Goal: Information Seeking & Learning: Understand process/instructions

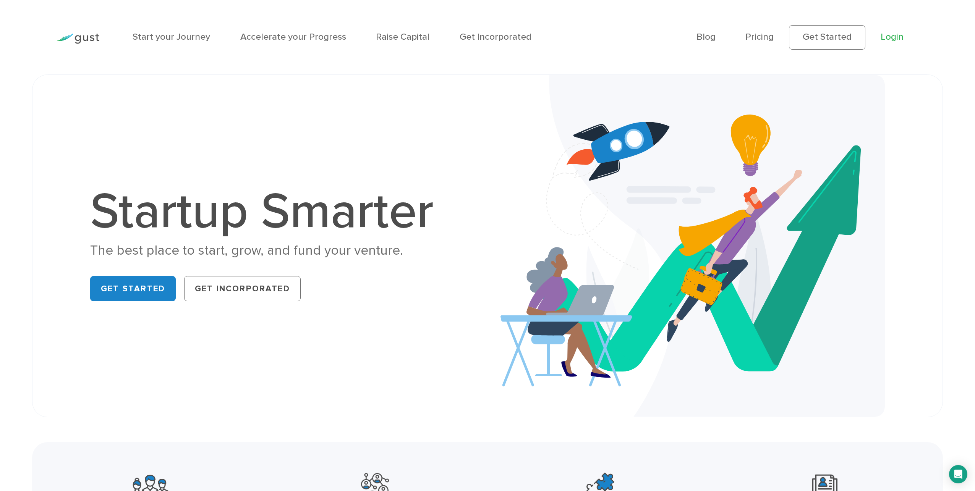
click at [882, 36] on link "Login" at bounding box center [892, 36] width 23 height 11
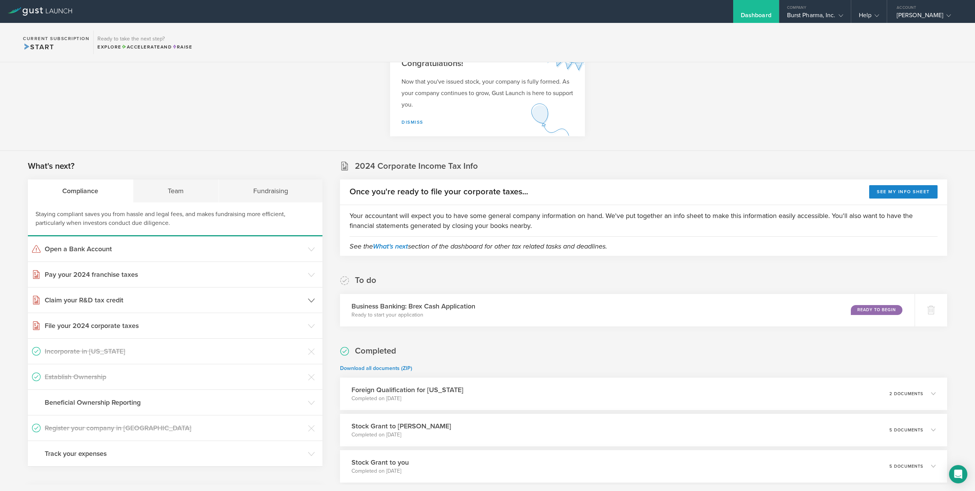
scroll to position [30, 0]
click at [190, 273] on h3 "Pay your 2024 franchise taxes" at bounding box center [174, 274] width 259 height 10
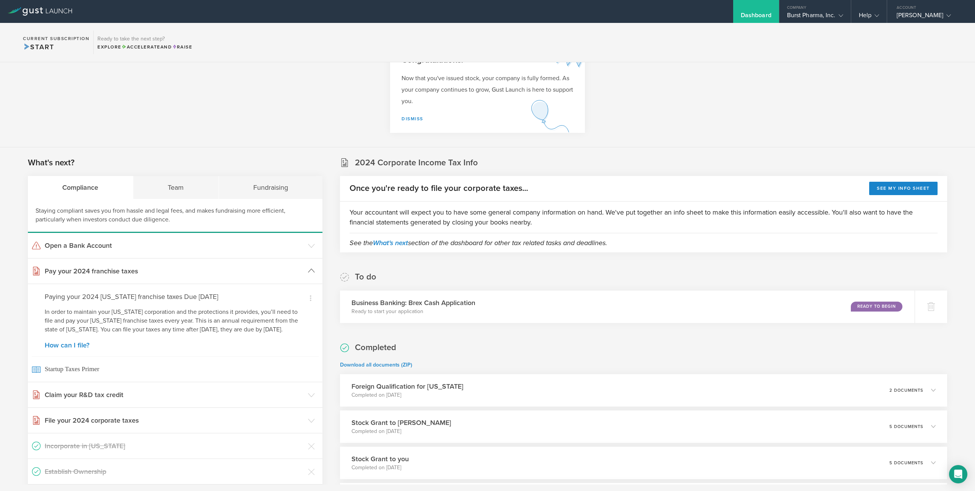
scroll to position [86, 0]
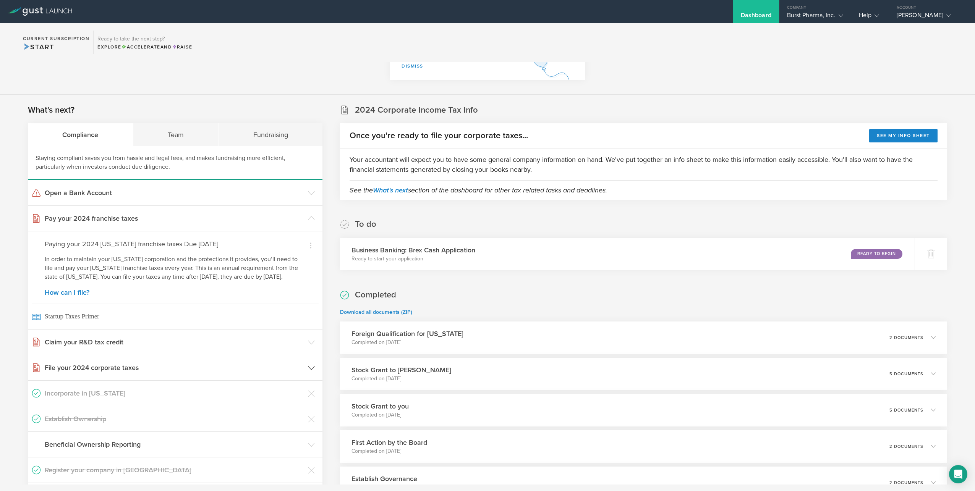
click at [122, 373] on h3 "File your 2024 corporate taxes" at bounding box center [174, 368] width 259 height 10
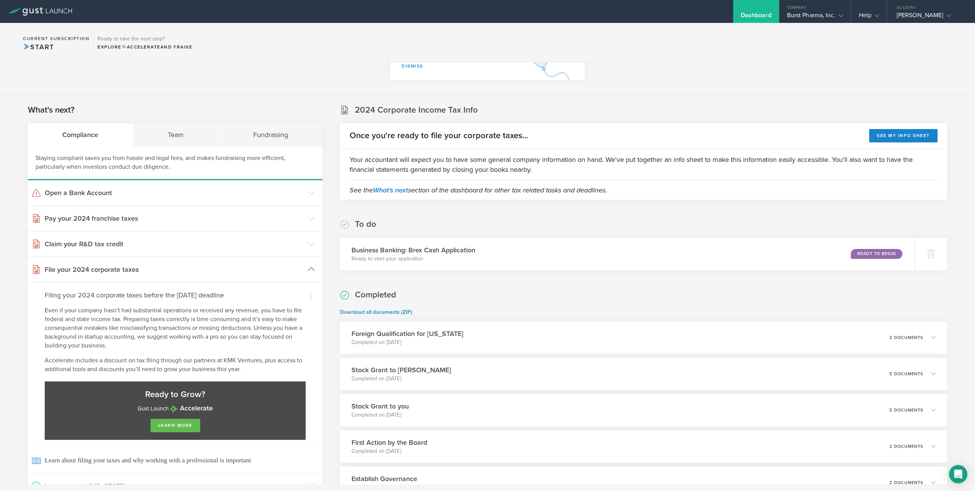
click at [94, 279] on header "File your 2024 corporate taxes" at bounding box center [175, 269] width 295 height 25
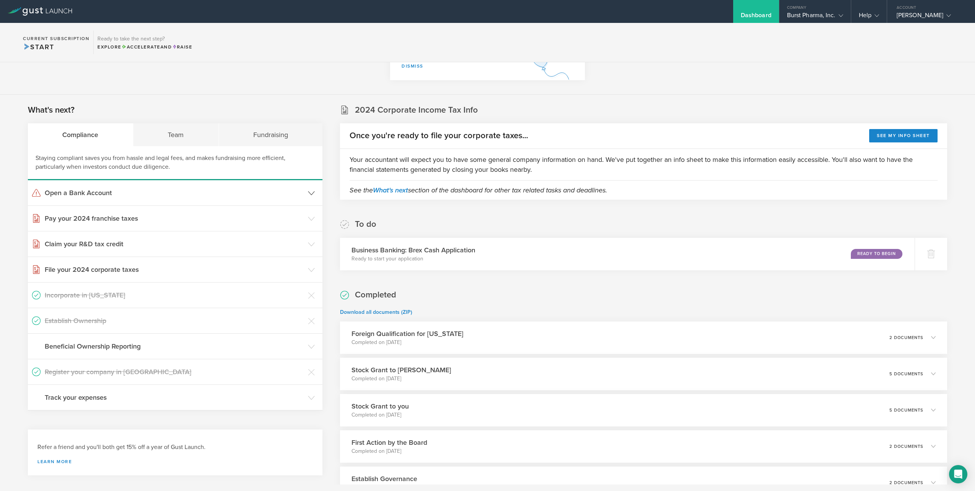
click at [107, 191] on h3 "Open a Bank Account" at bounding box center [174, 193] width 259 height 10
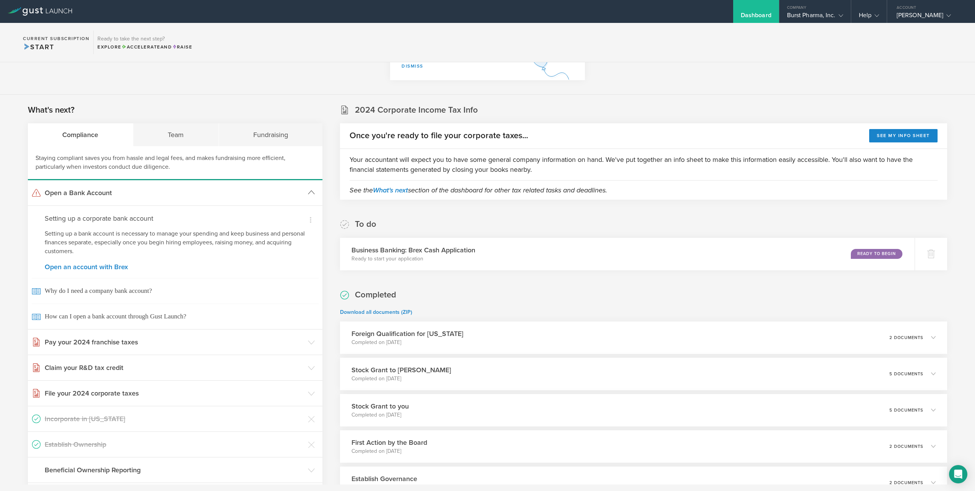
click at [107, 191] on h3 "Open a Bank Account" at bounding box center [174, 193] width 259 height 10
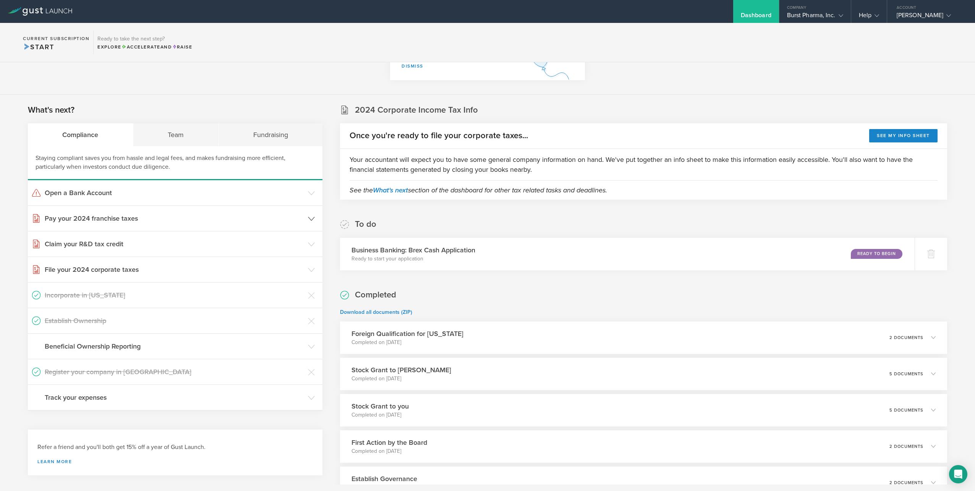
click at [108, 217] on h3 "Pay your 2024 franchise taxes" at bounding box center [174, 219] width 259 height 10
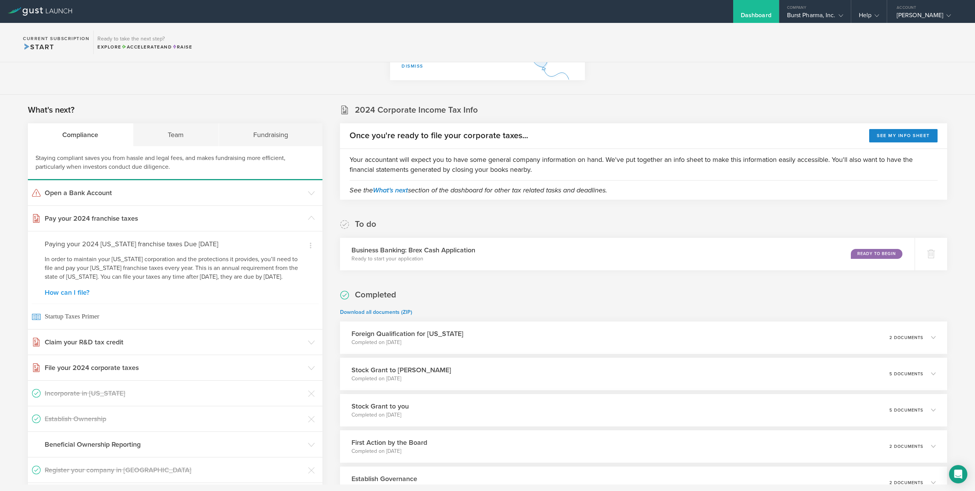
click at [78, 296] on link "How can I file?" at bounding box center [175, 292] width 261 height 7
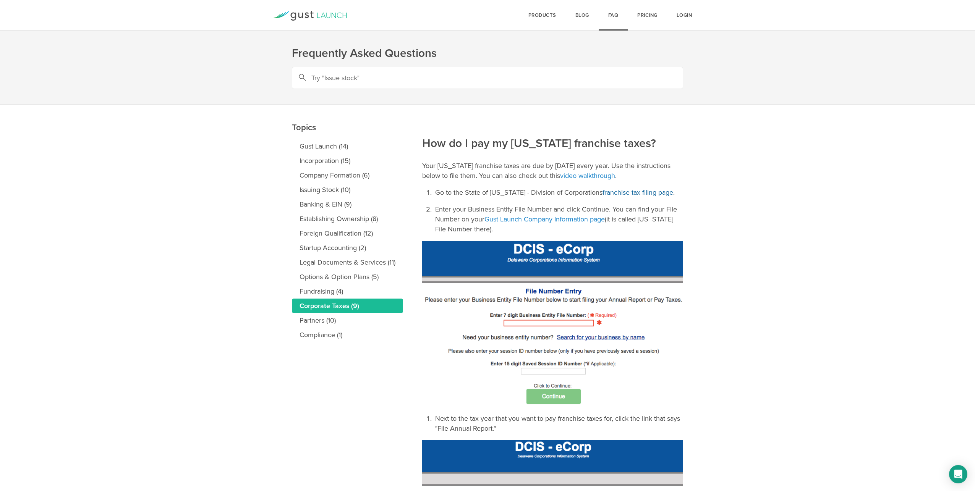
click at [619, 194] on link "franchise tax filing page" at bounding box center [638, 192] width 71 height 8
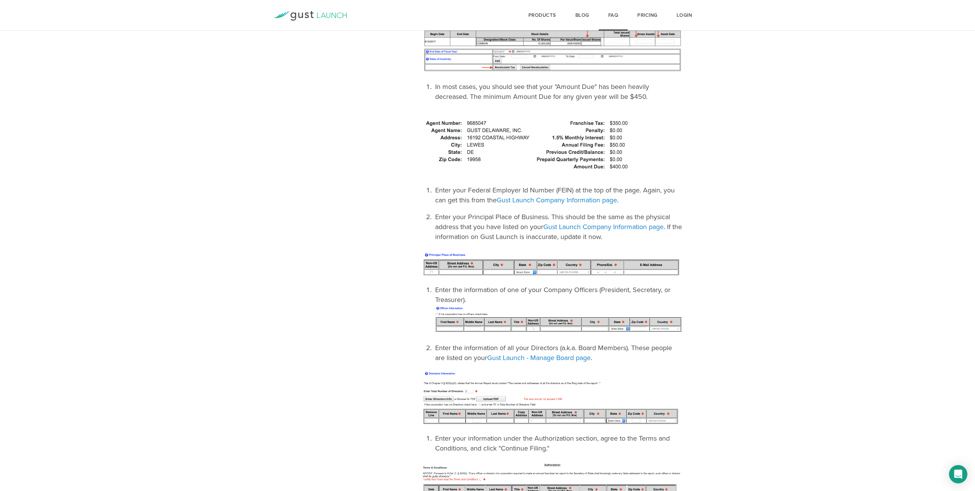
scroll to position [711, 0]
